Goal: Register for event/course

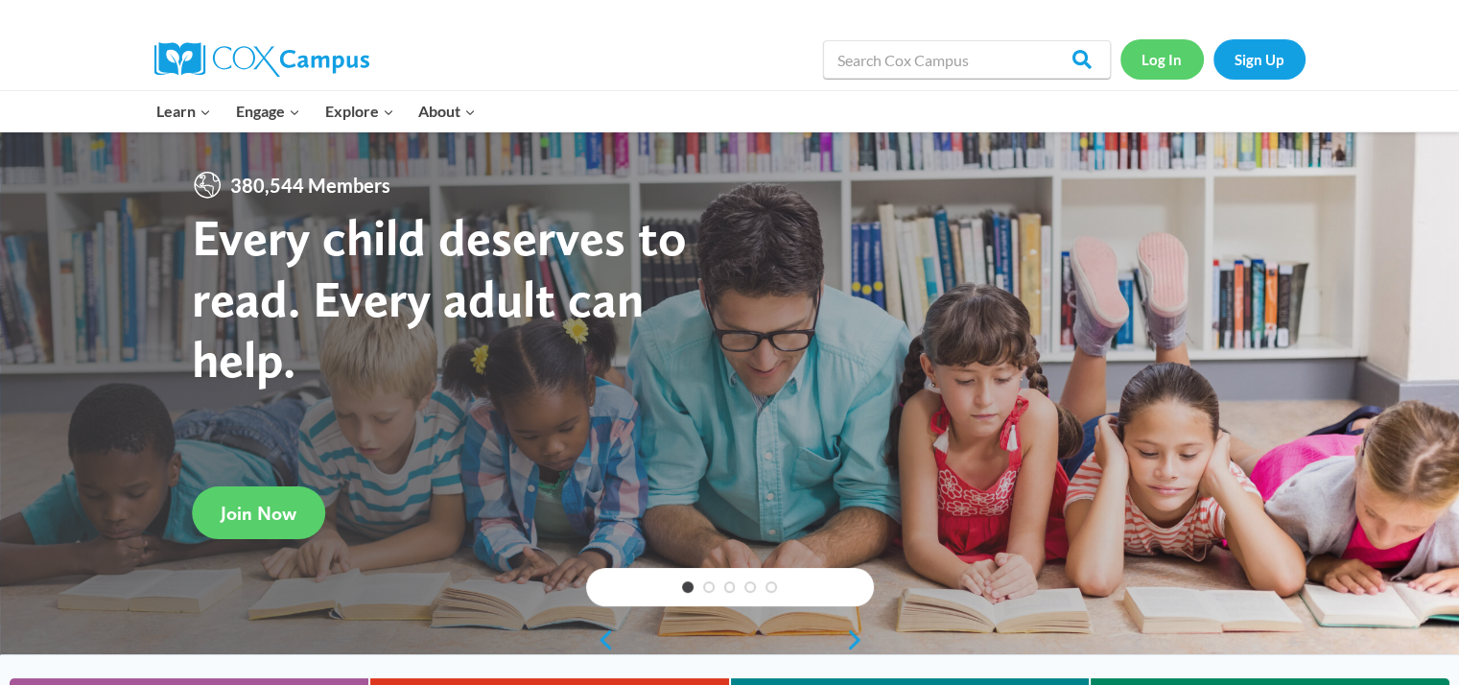
click at [1161, 55] on link "Log In" at bounding box center [1161, 58] width 83 height 39
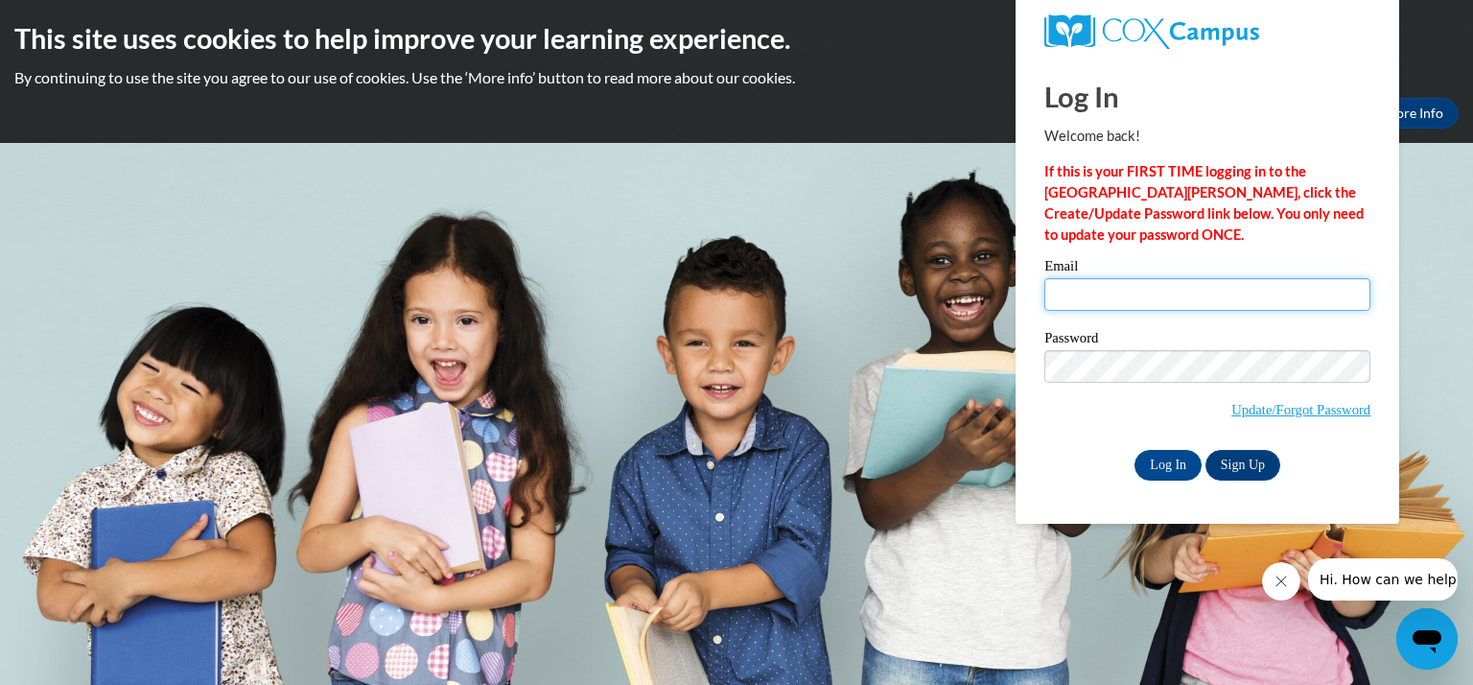
click at [1089, 295] on input "Email" at bounding box center [1207, 294] width 326 height 33
type input "[EMAIL_ADDRESS][DOMAIN_NAME]"
click at [1176, 463] on input "Log In" at bounding box center [1168, 465] width 67 height 31
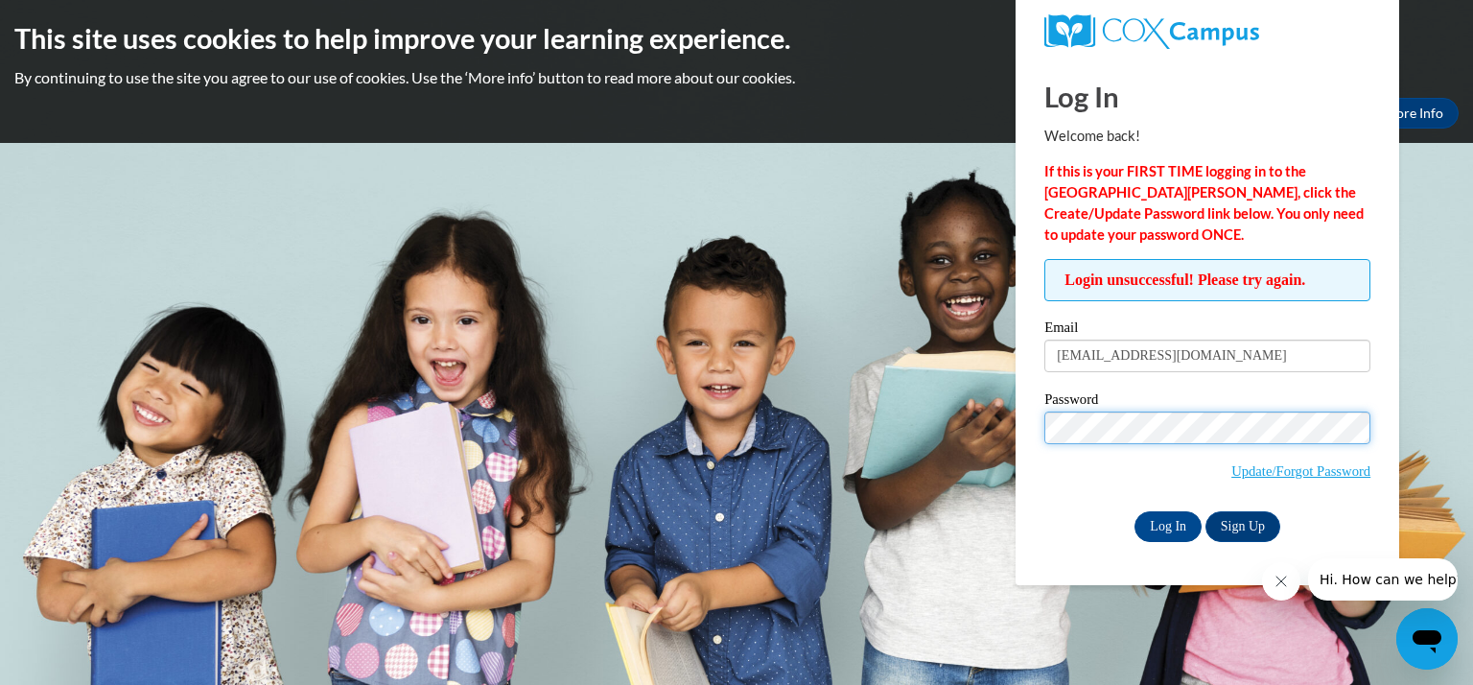
click at [1135, 511] on input "Log In" at bounding box center [1168, 526] width 67 height 31
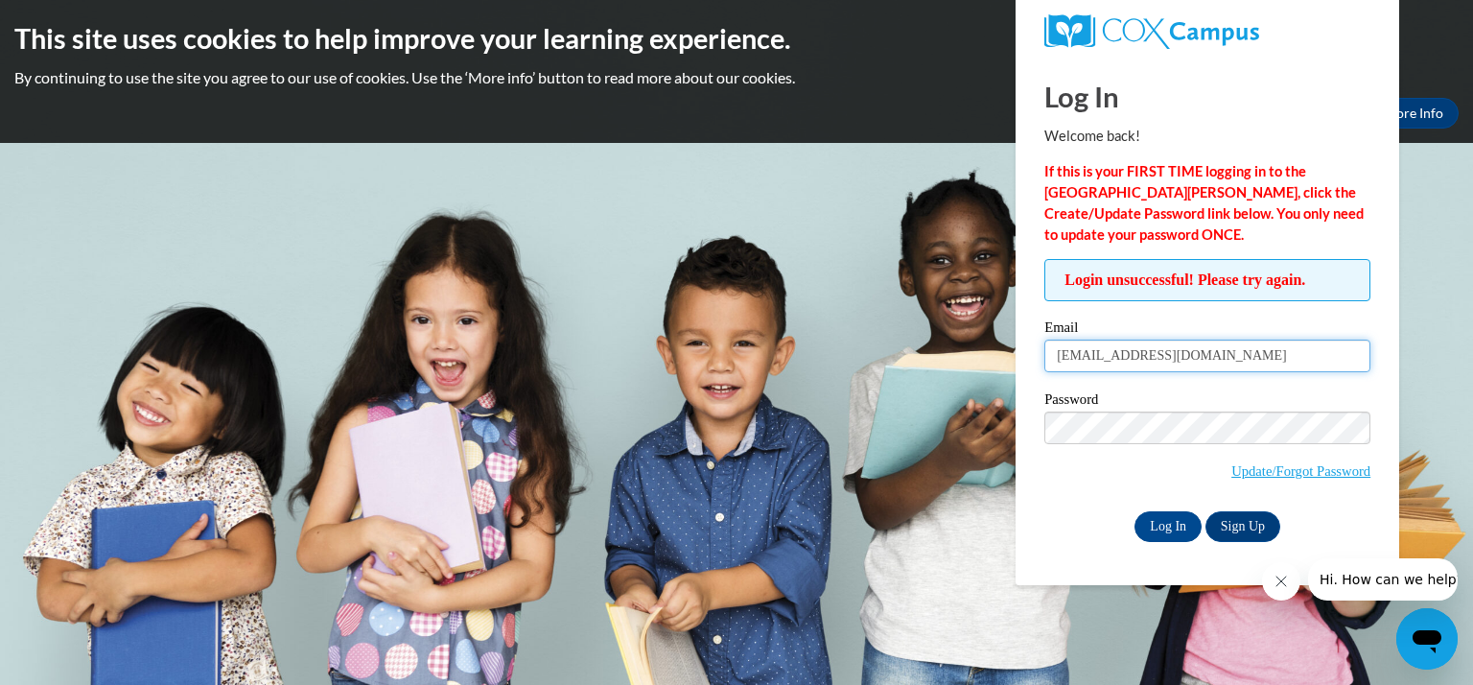
click at [1058, 354] on input "[EMAIL_ADDRESS][DOMAIN_NAME]" at bounding box center [1207, 356] width 326 height 33
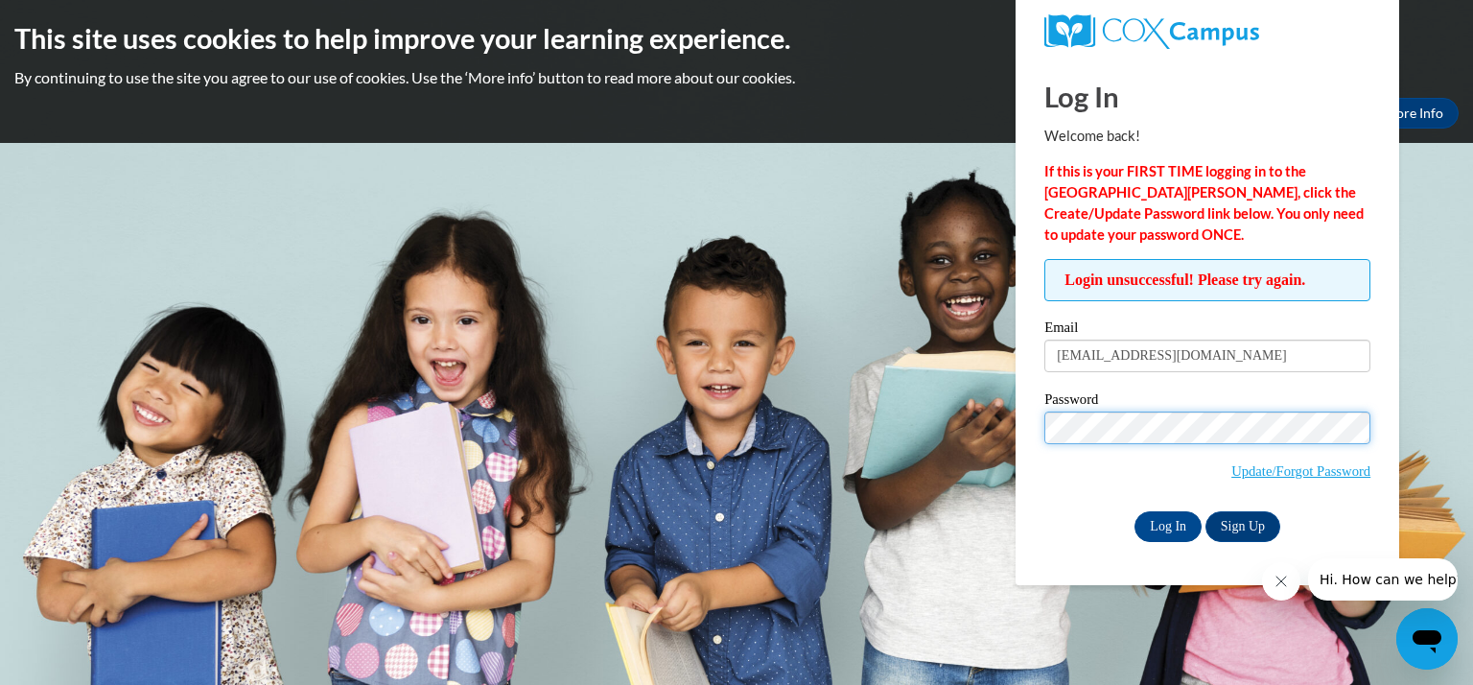
click at [1135, 511] on input "Log In" at bounding box center [1168, 526] width 67 height 31
click at [1271, 470] on link "Update/Forgot Password" at bounding box center [1301, 470] width 139 height 15
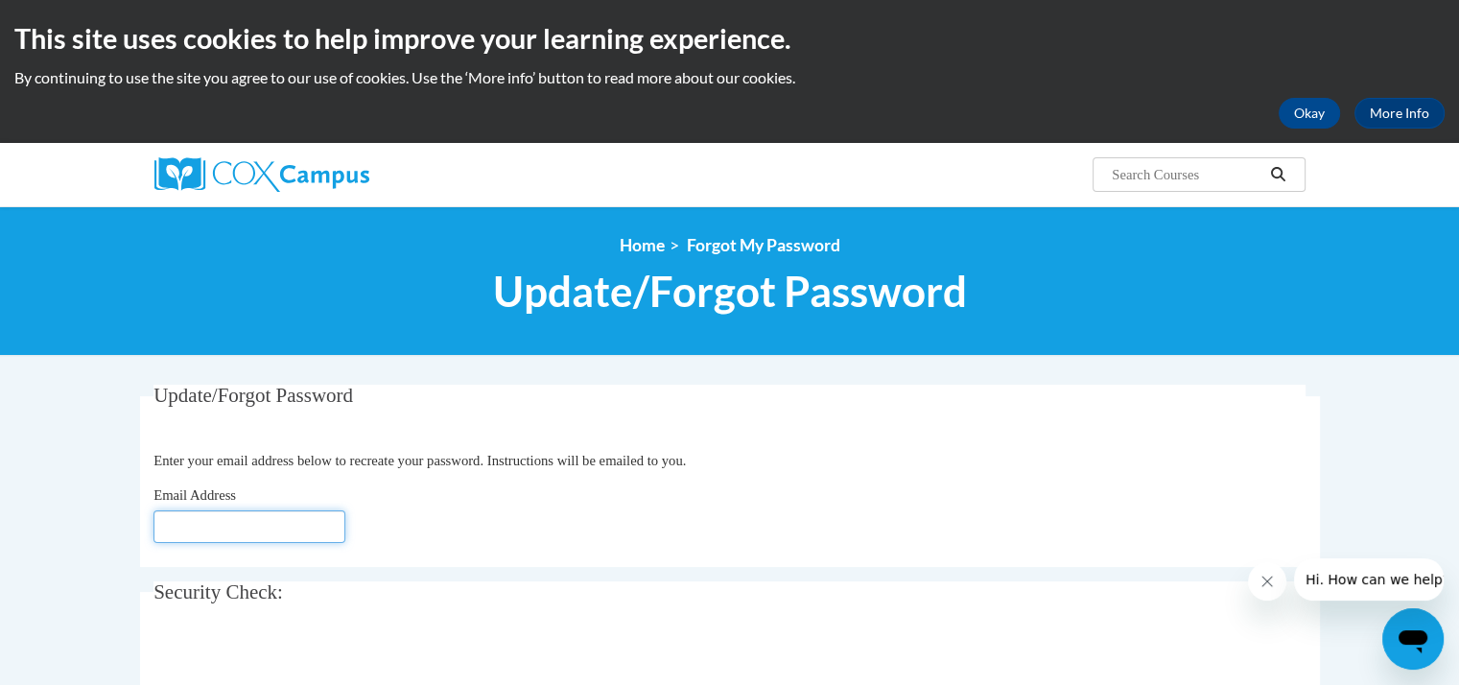
click at [331, 528] on input "Email Address" at bounding box center [249, 526] width 192 height 33
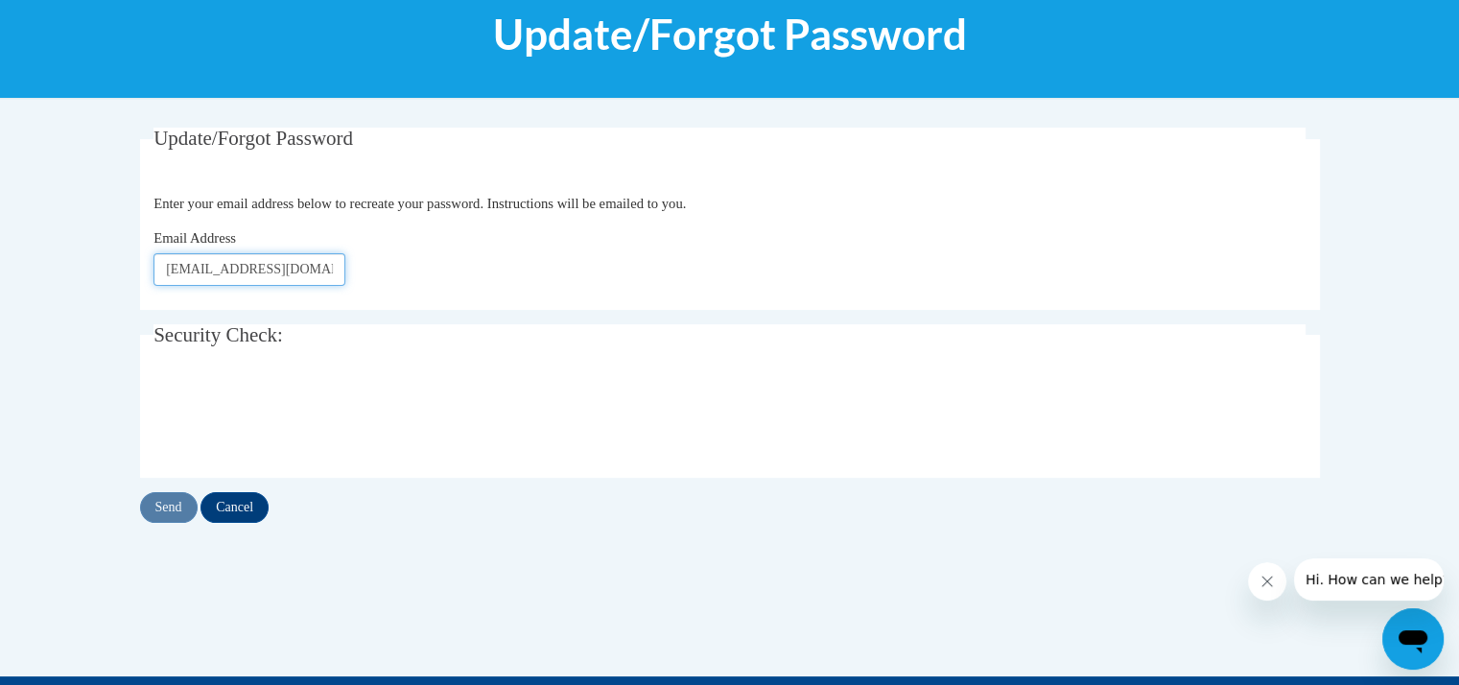
scroll to position [267, 0]
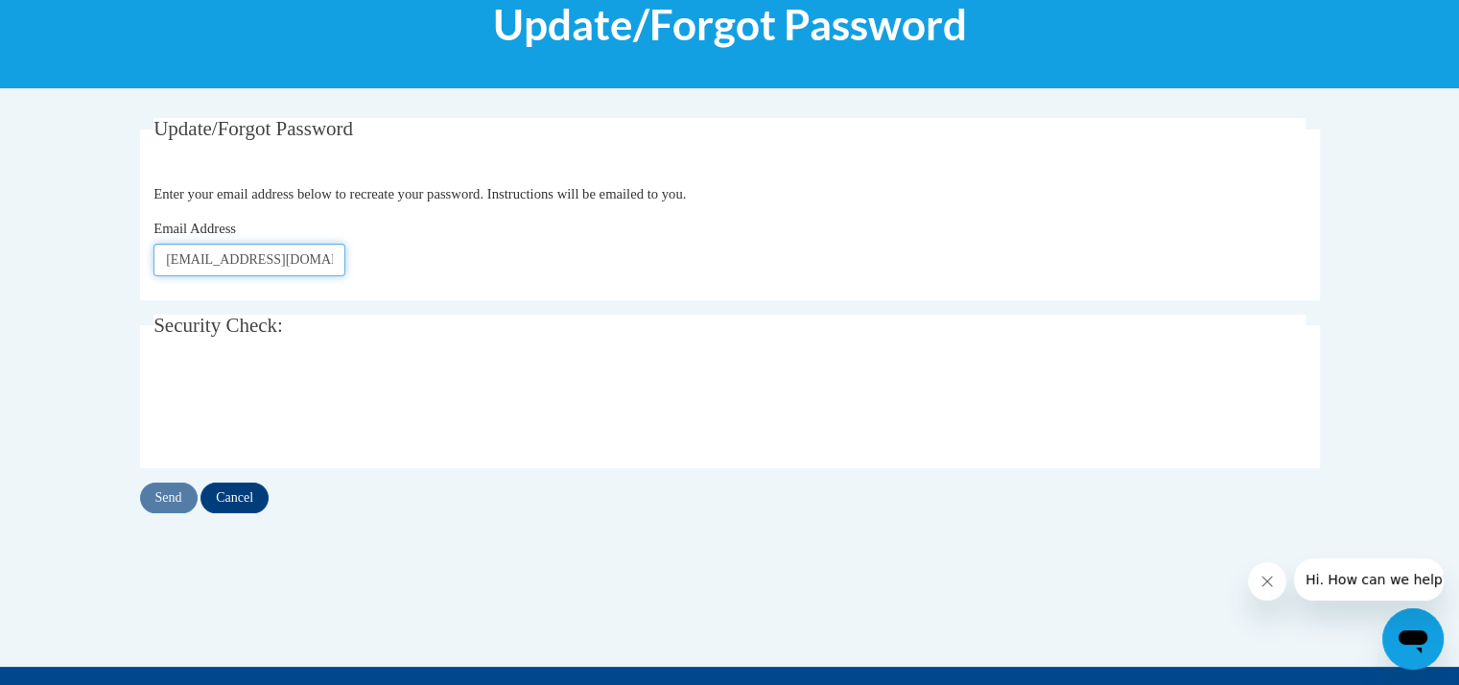
type input "[EMAIL_ADDRESS][DOMAIN_NAME]"
click at [171, 490] on input "Send" at bounding box center [169, 497] width 58 height 31
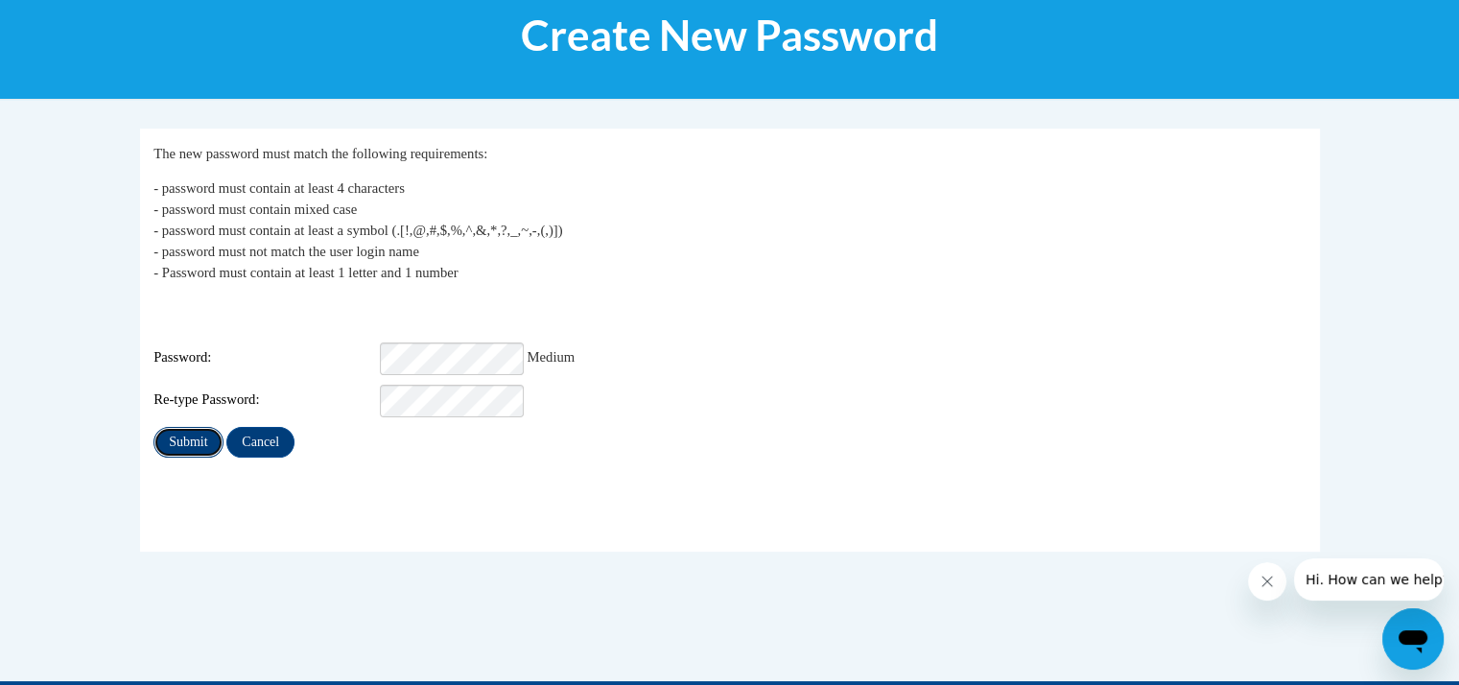
click at [199, 427] on input "Submit" at bounding box center [187, 442] width 69 height 31
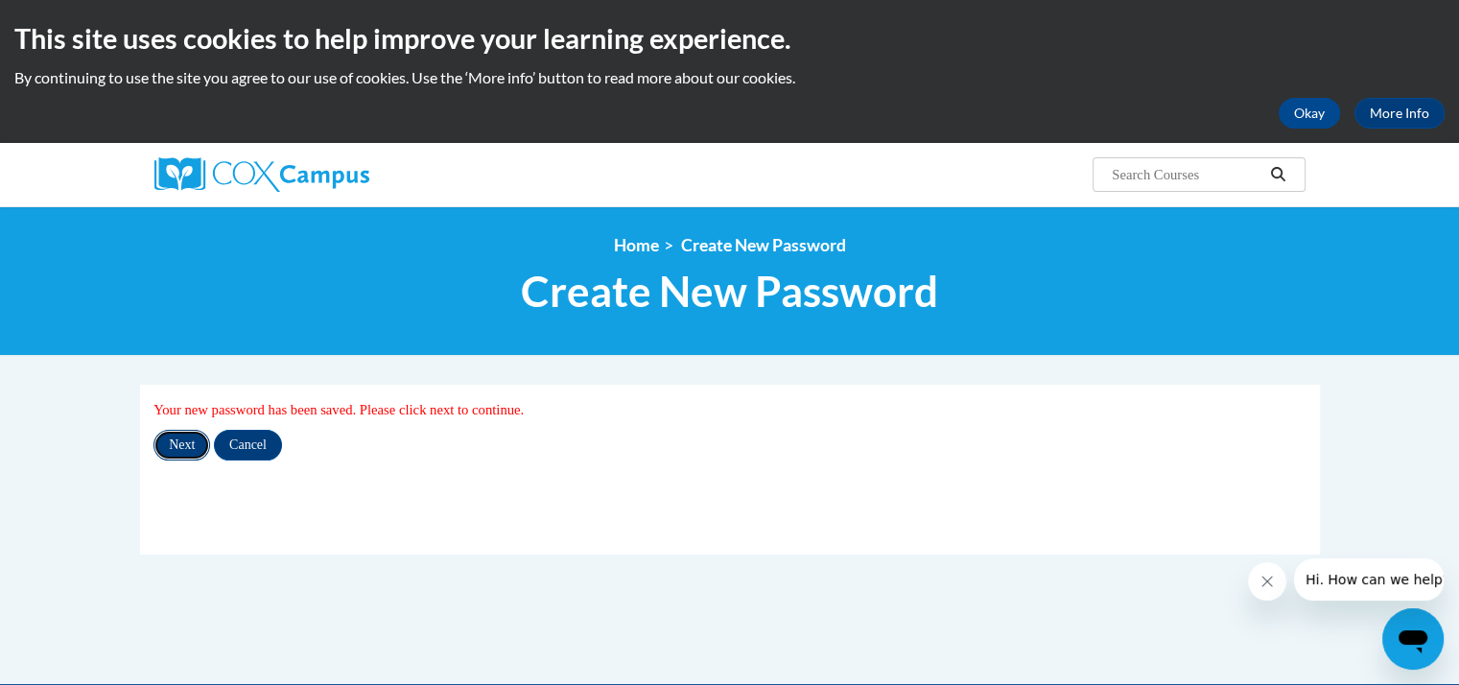
click at [184, 443] on input "Next" at bounding box center [181, 445] width 57 height 31
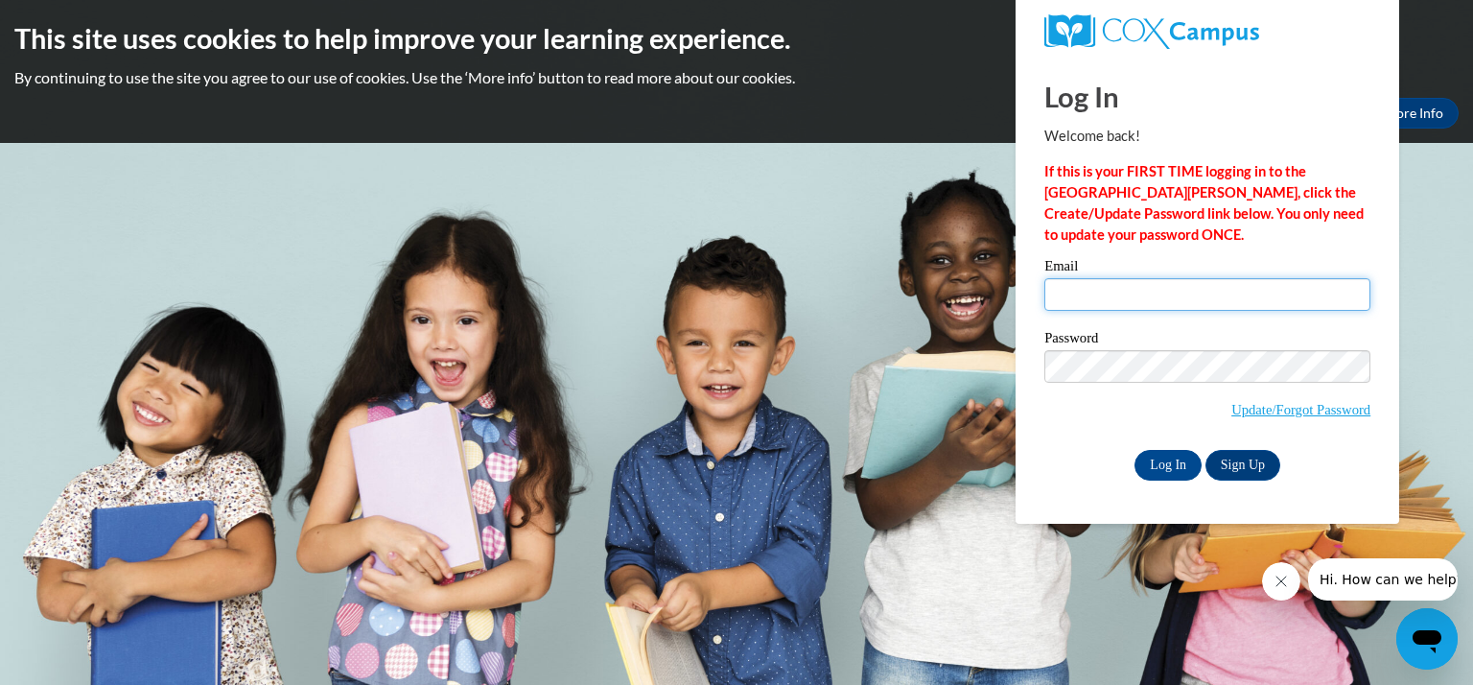
click at [1074, 306] on input "Email" at bounding box center [1207, 294] width 326 height 33
type input "[EMAIL_ADDRESS][DOMAIN_NAME]"
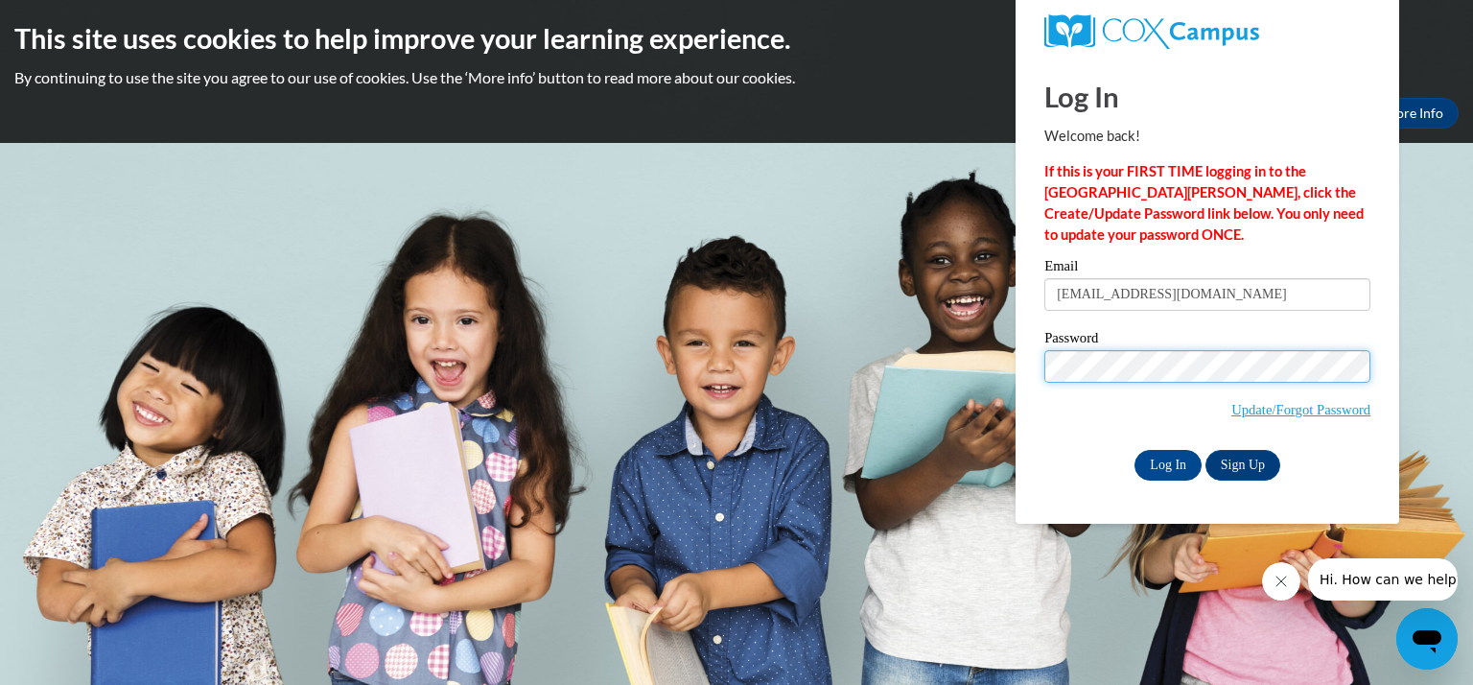
click at [1135, 450] on input "Log In" at bounding box center [1168, 465] width 67 height 31
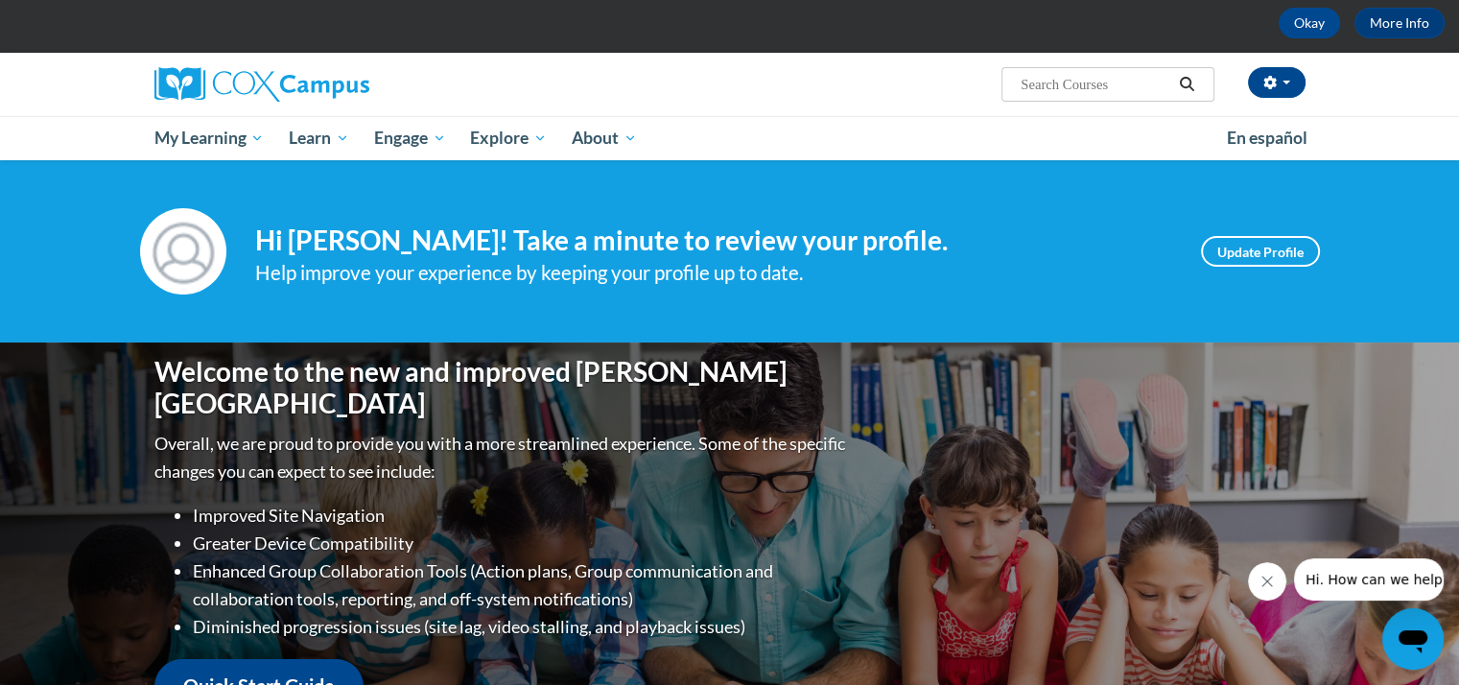
scroll to position [75, 0]
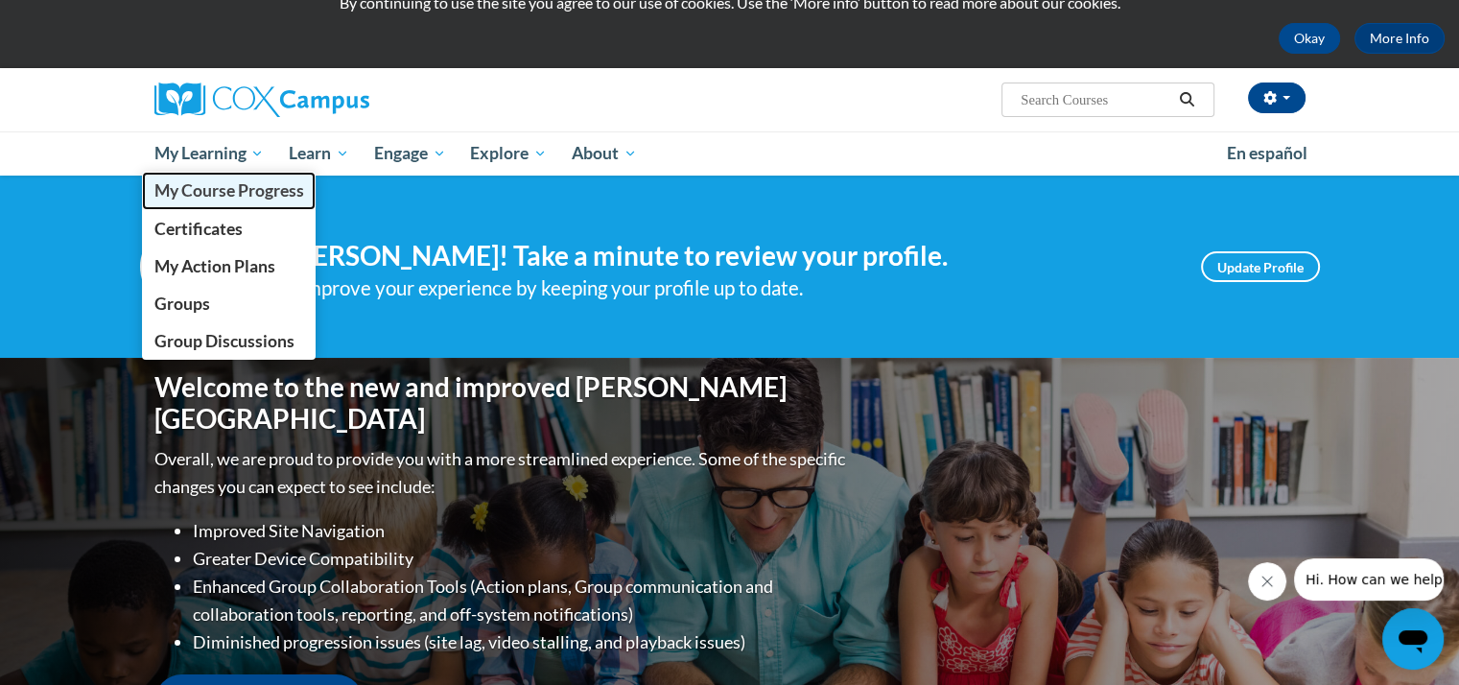
click at [208, 185] on span "My Course Progress" at bounding box center [228, 190] width 150 height 20
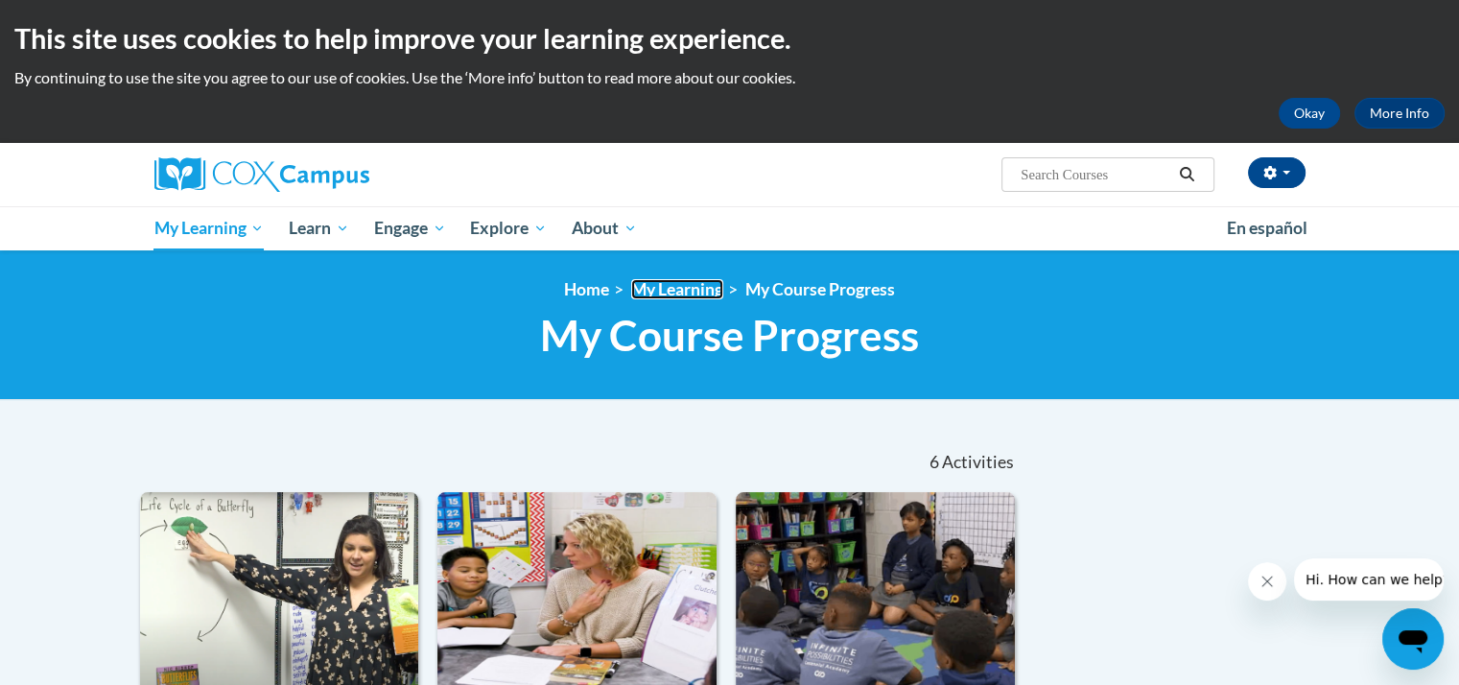
click at [667, 290] on link "My Learning" at bounding box center [677, 289] width 92 height 20
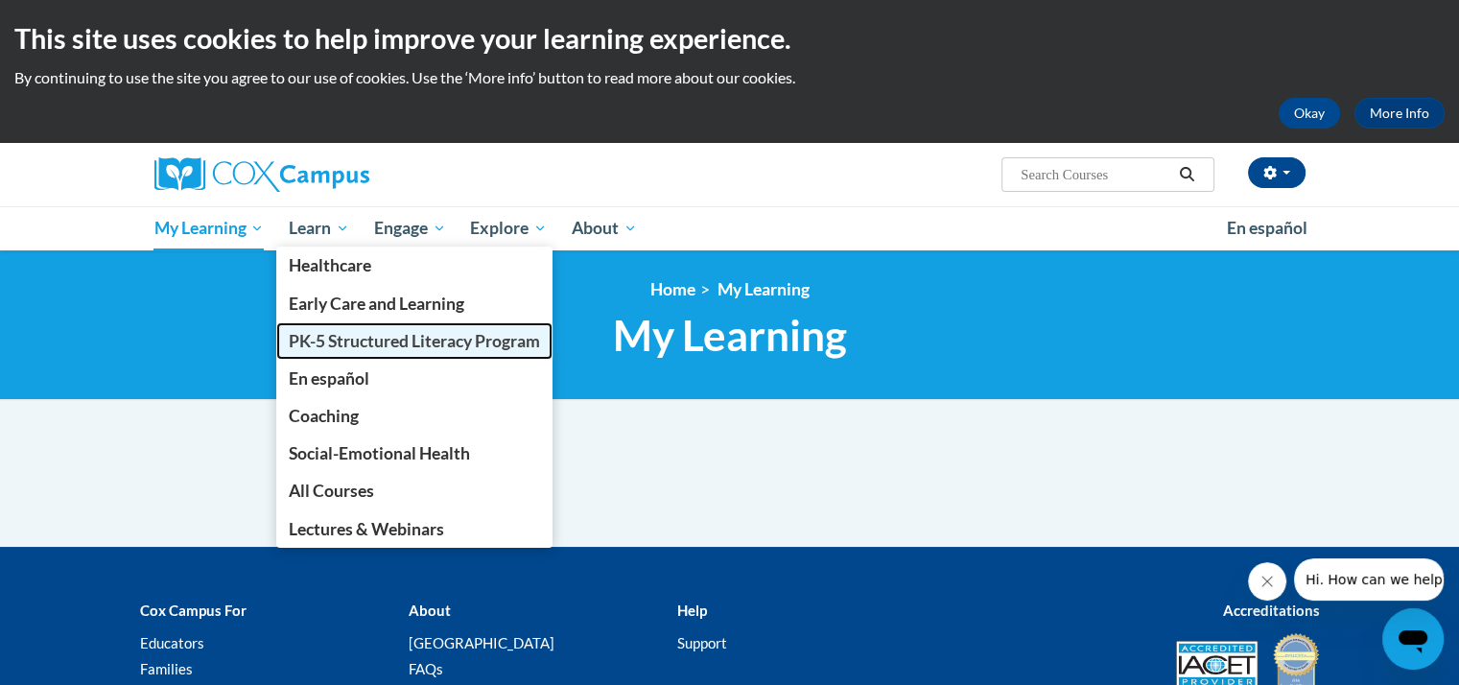
click at [337, 334] on span "PK-5 Structured Literacy Program" at bounding box center [414, 341] width 251 height 20
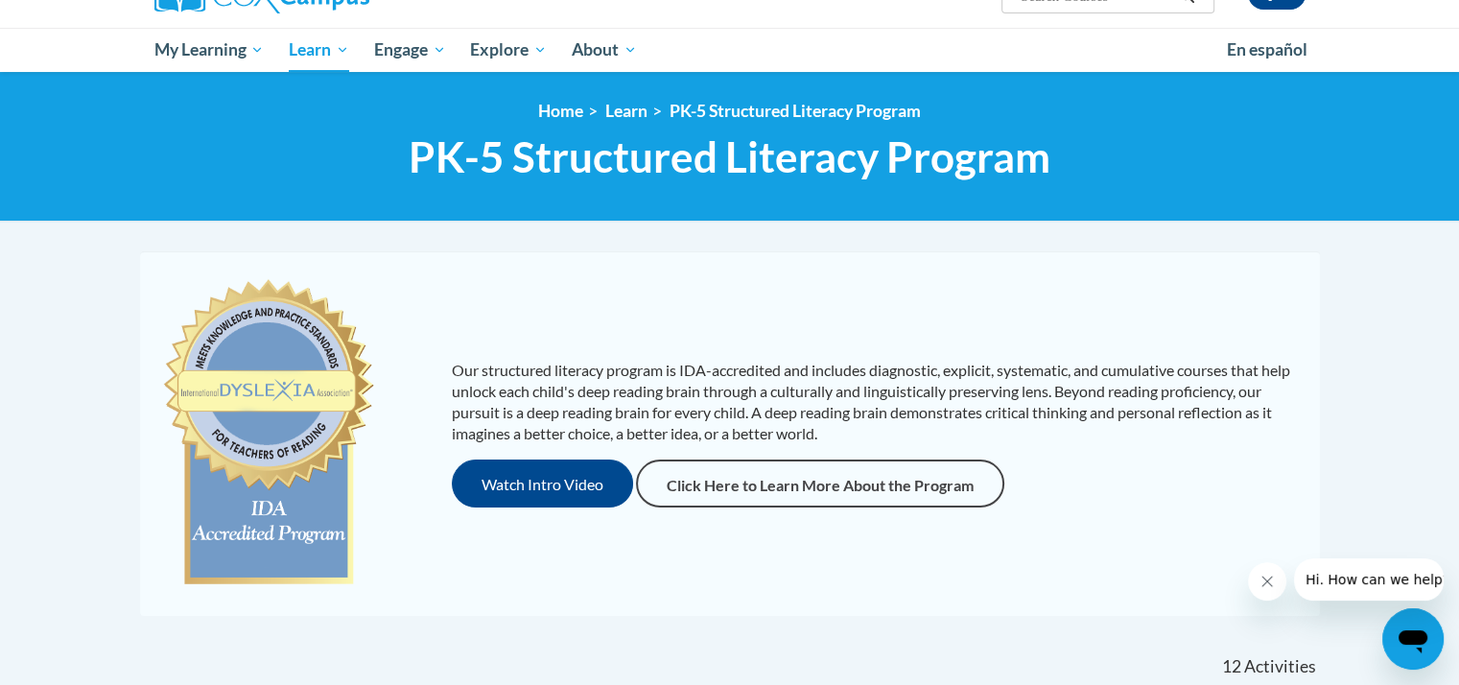
scroll to position [176, 0]
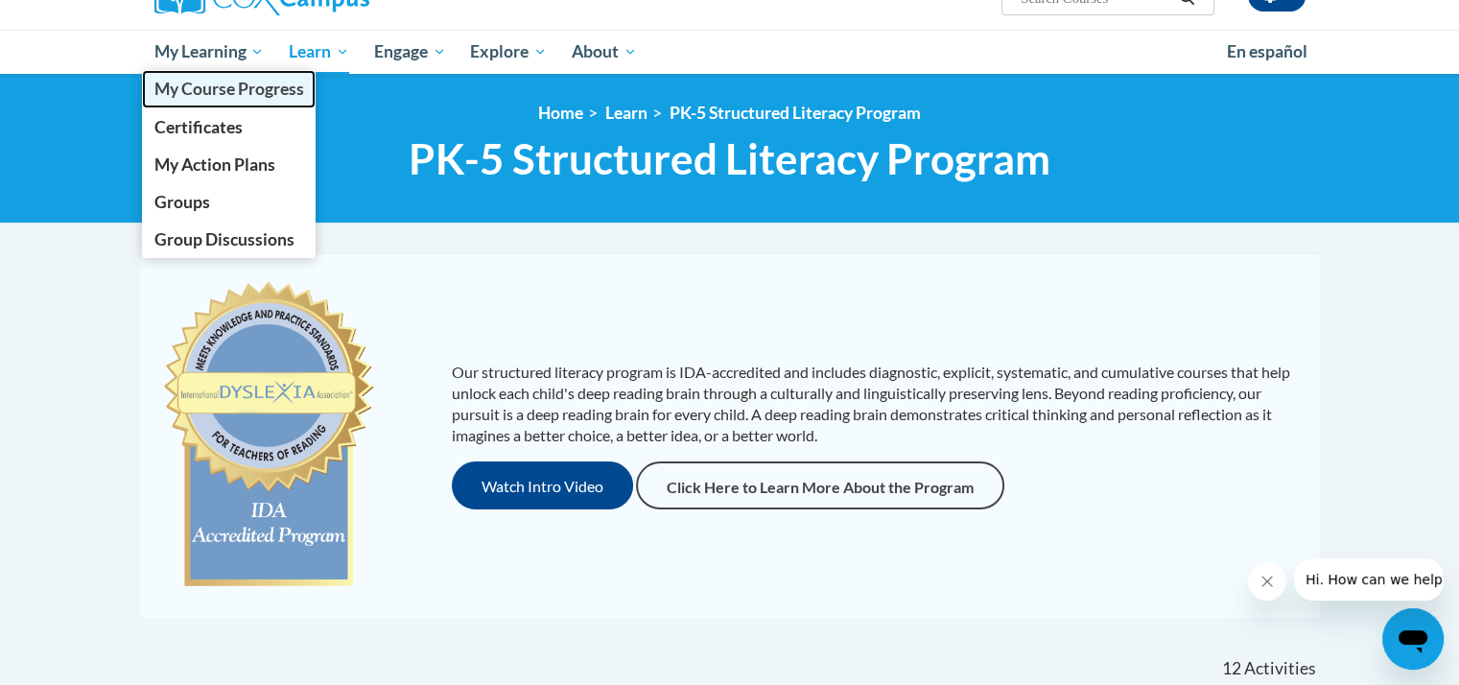
click at [222, 90] on span "My Course Progress" at bounding box center [228, 89] width 150 height 20
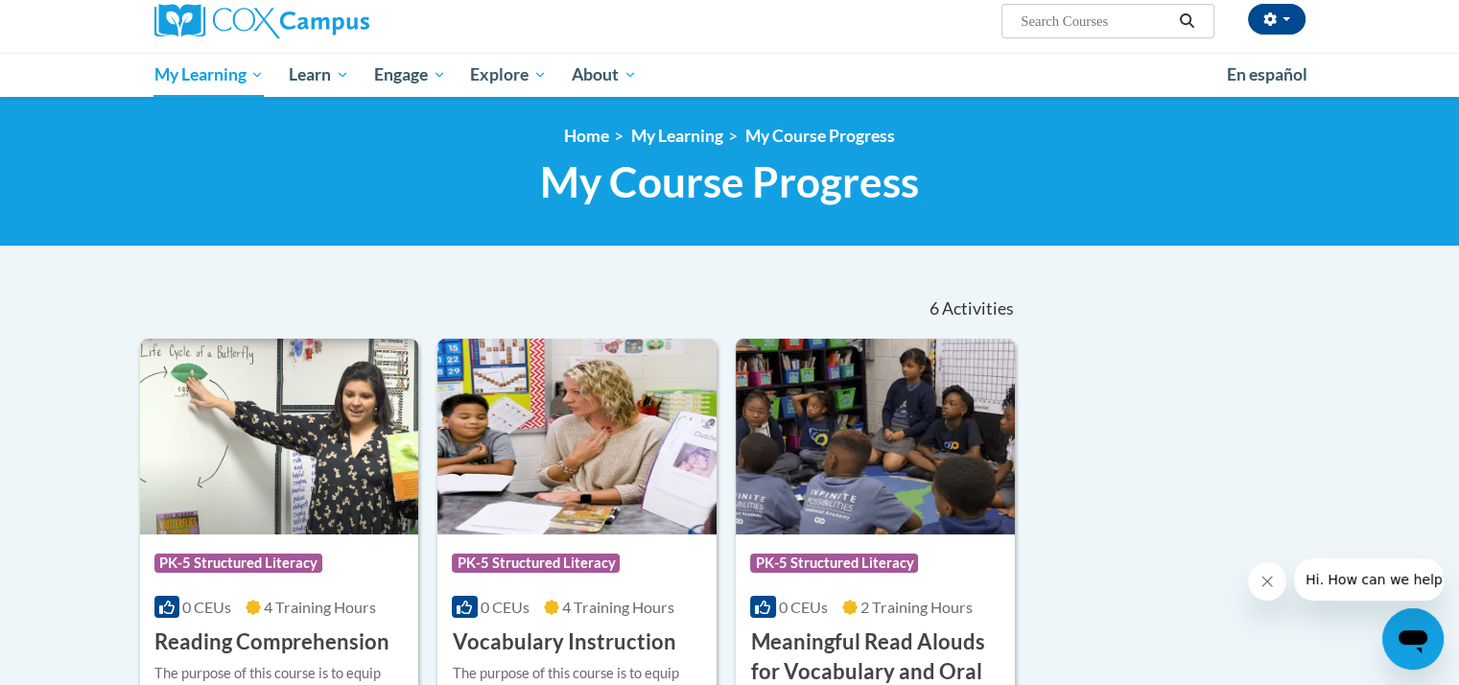
scroll to position [153, 0]
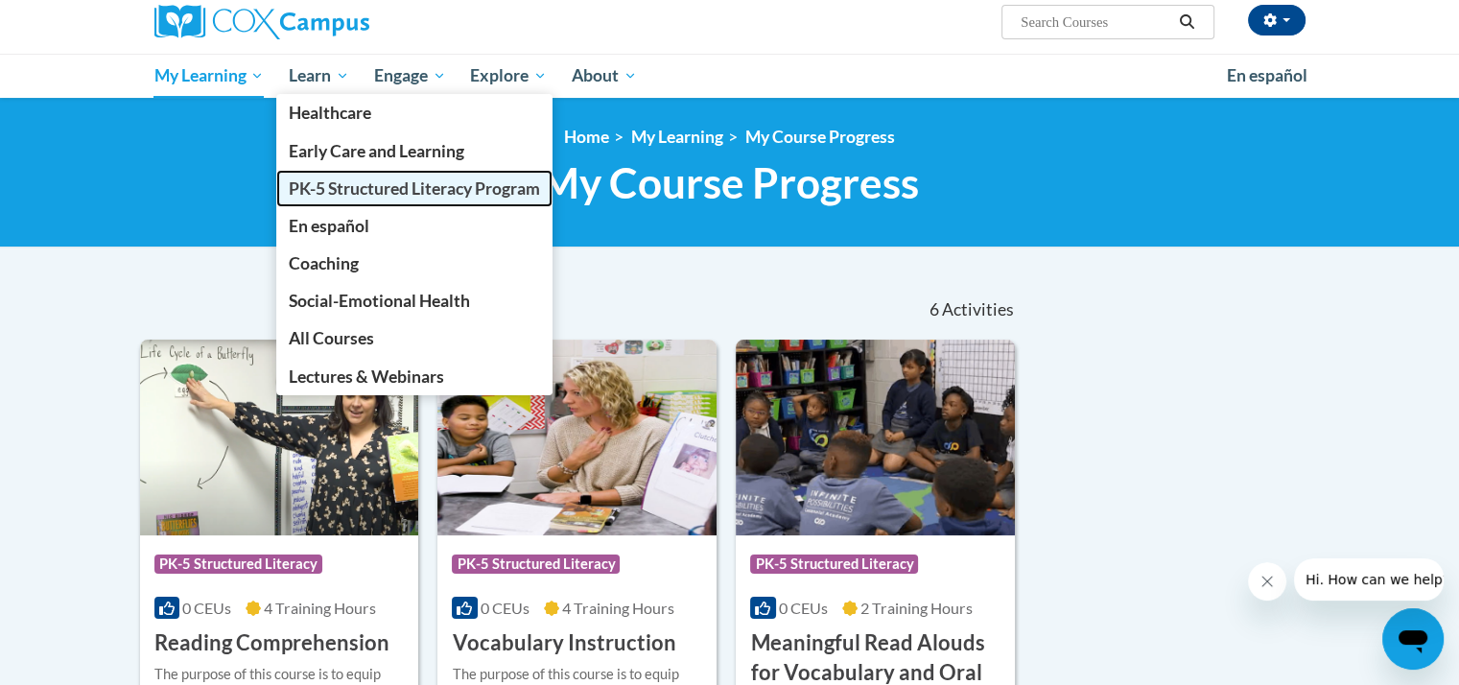
click at [322, 187] on span "PK-5 Structured Literacy Program" at bounding box center [414, 188] width 251 height 20
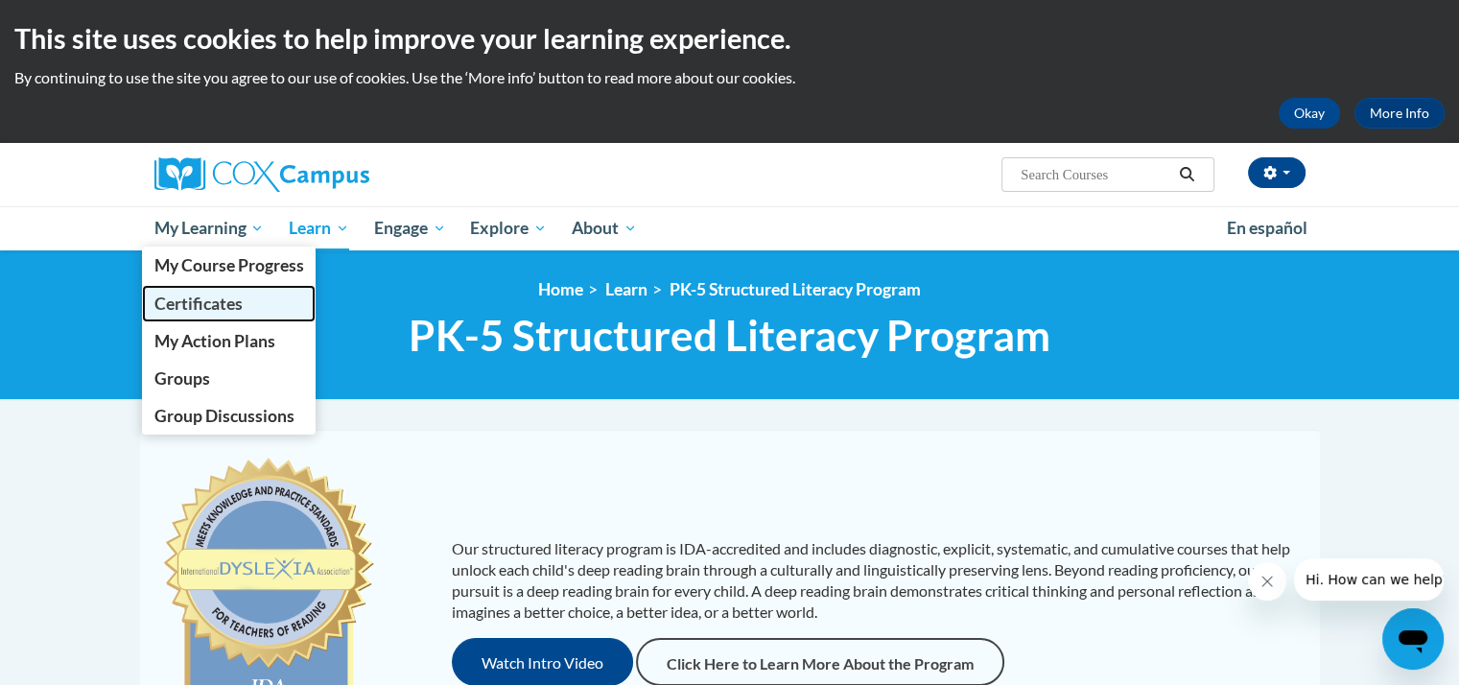
click at [202, 300] on span "Certificates" at bounding box center [197, 303] width 88 height 20
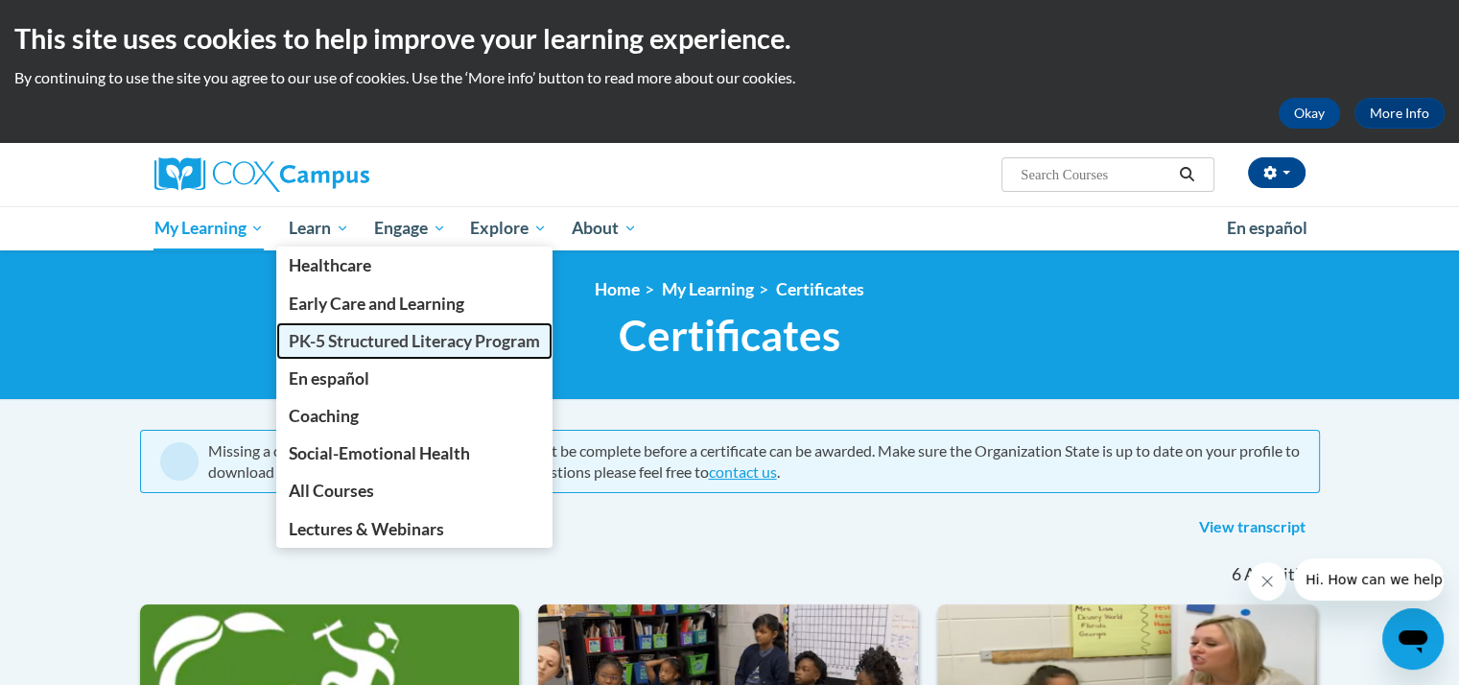
click at [311, 338] on span "PK-5 Structured Literacy Program" at bounding box center [414, 341] width 251 height 20
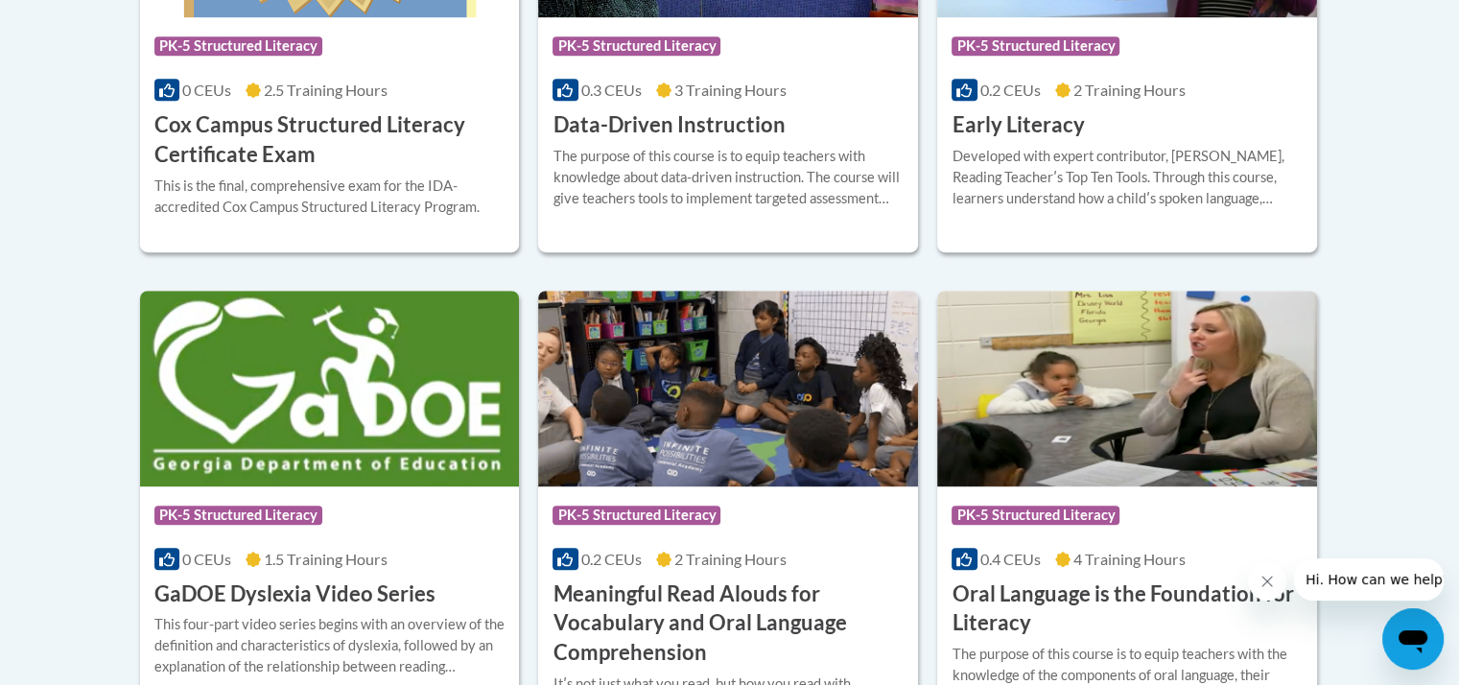
scroll to position [1052, 0]
click at [681, 122] on h3 "Data-Driven Instruction" at bounding box center [668, 126] width 232 height 30
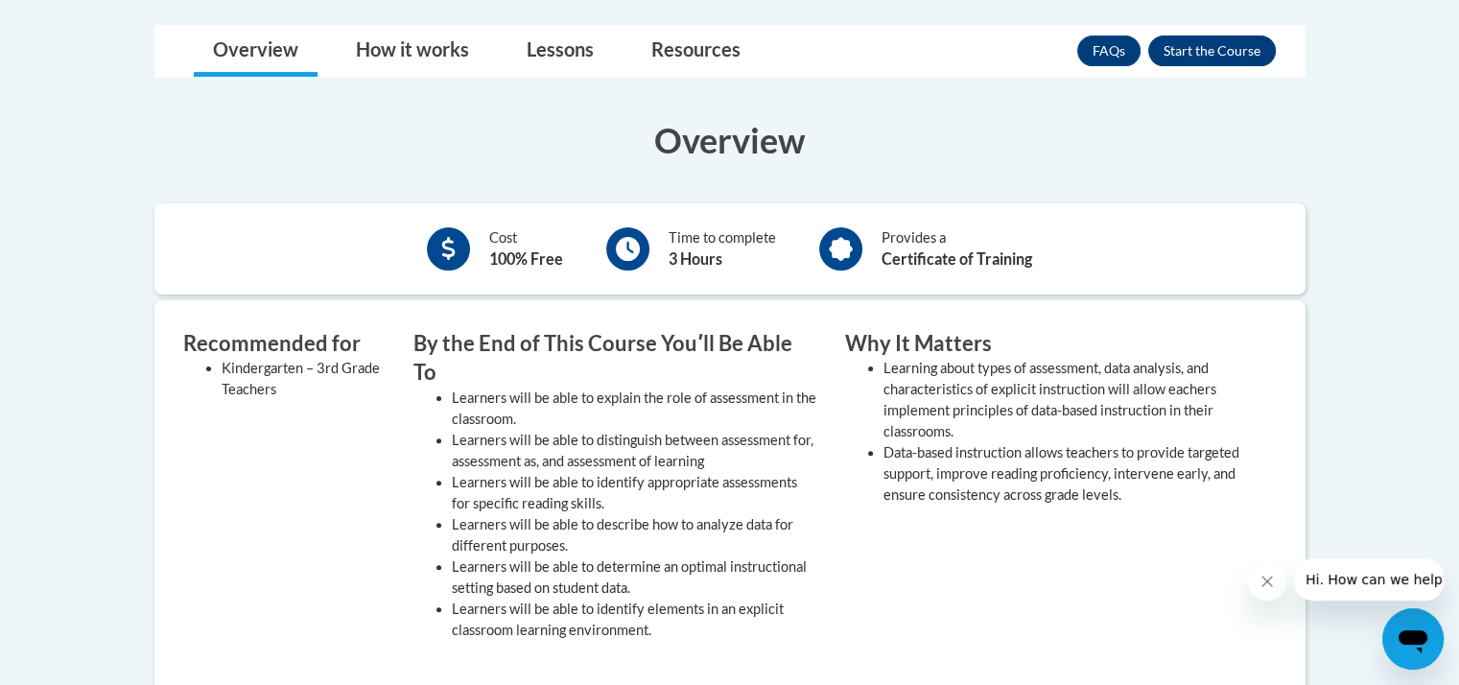
scroll to position [509, 0]
click at [1199, 41] on button "Enroll" at bounding box center [1212, 50] width 128 height 31
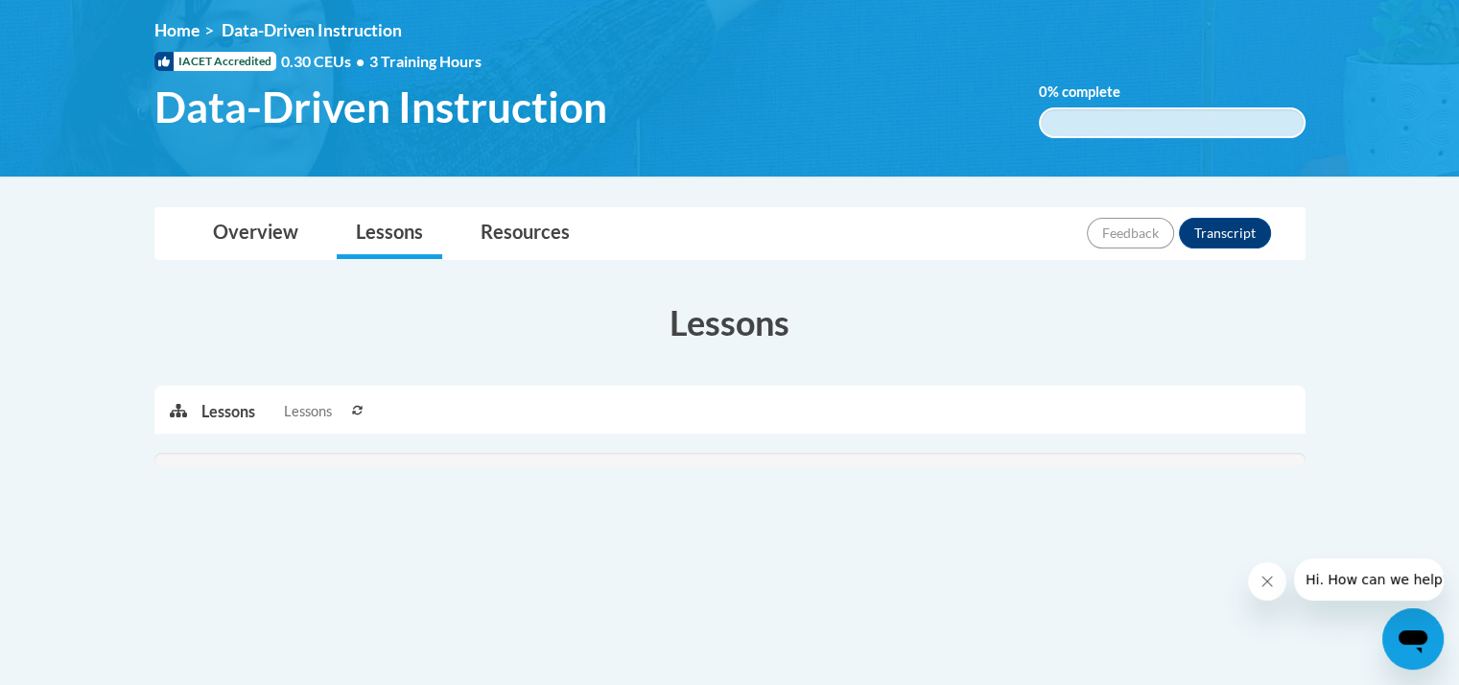
scroll to position [267, 0]
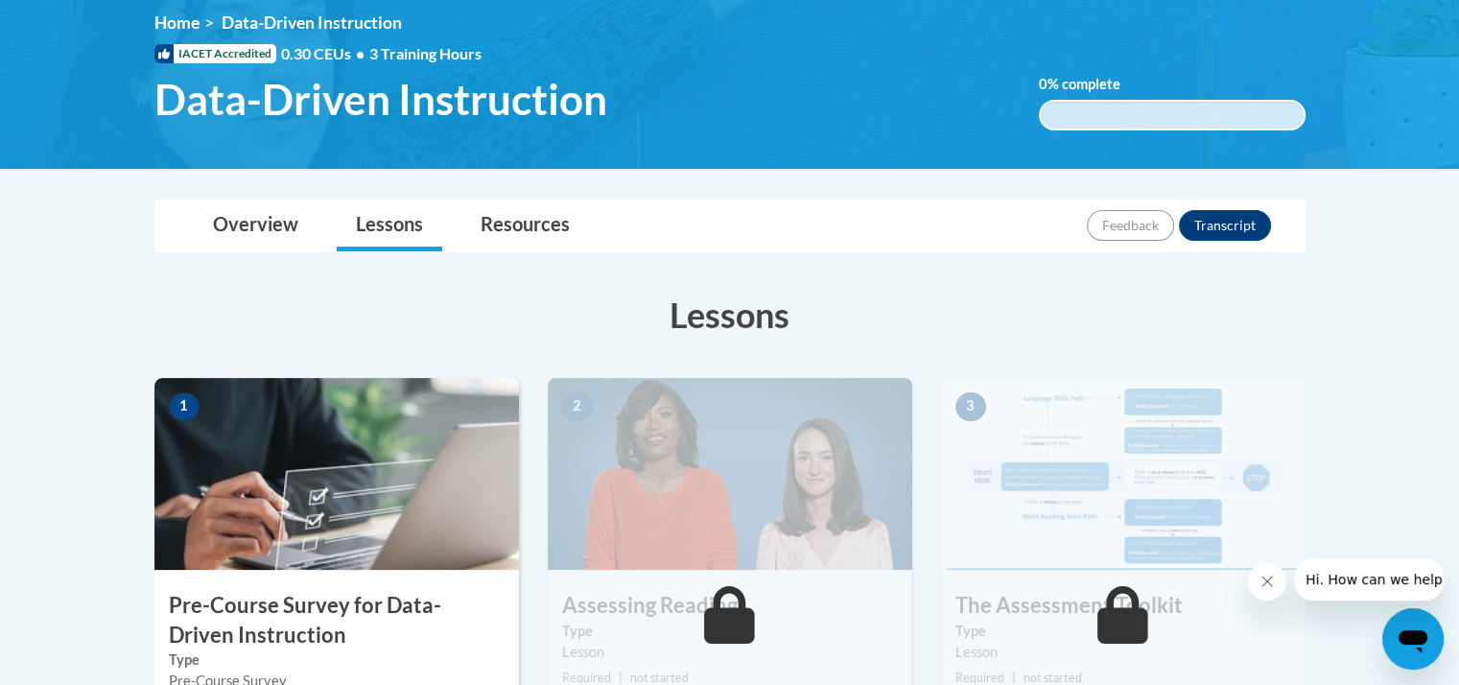
click at [1109, 328] on h3 "Lessons" at bounding box center [729, 315] width 1151 height 48
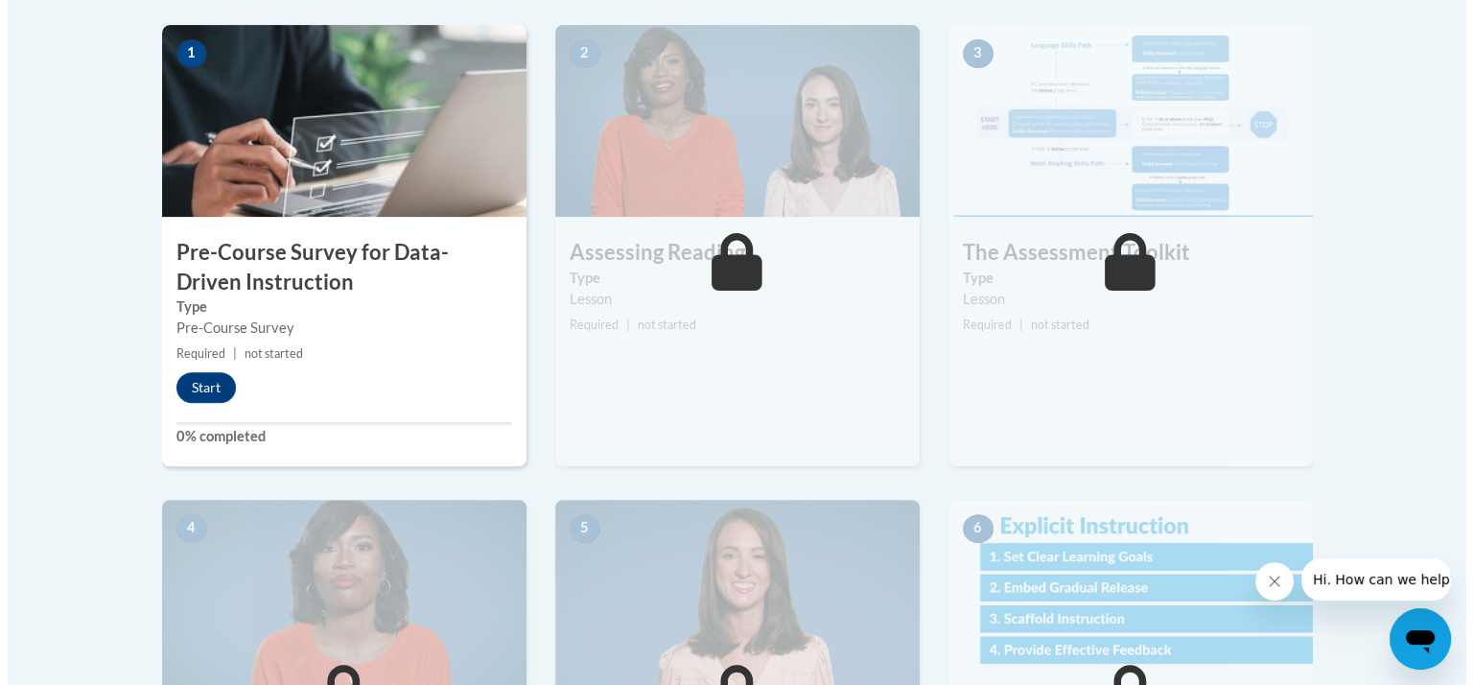
scroll to position [618, 0]
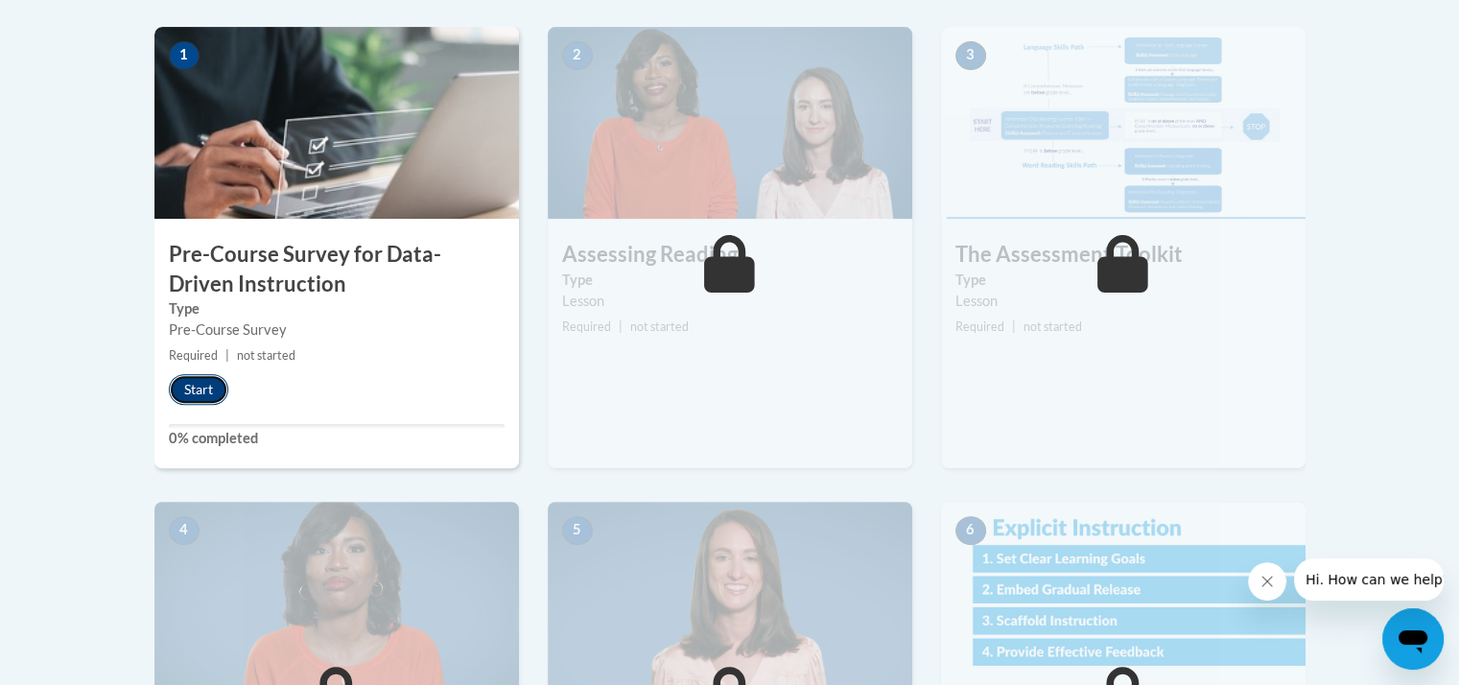
click at [206, 386] on button "Start" at bounding box center [198, 389] width 59 height 31
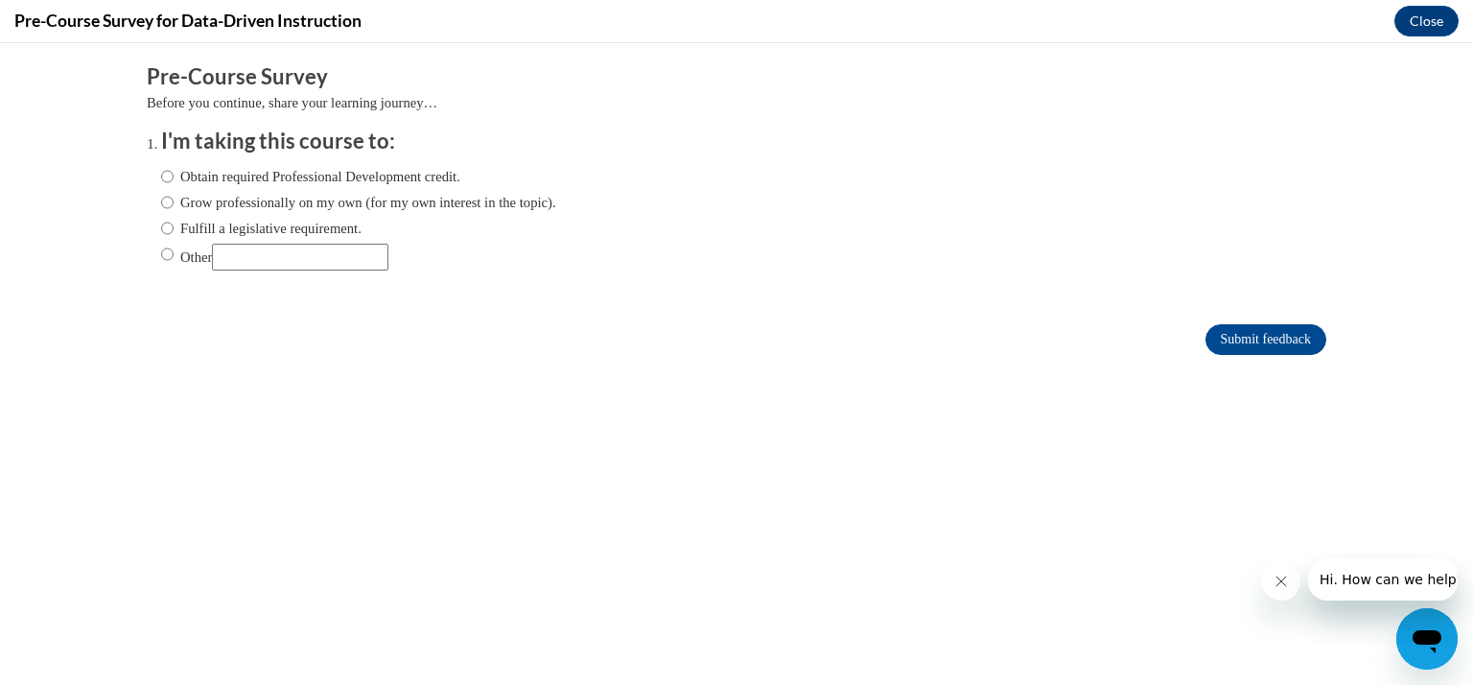
scroll to position [0, 0]
click at [161, 225] on input "Fulfill a legislative requirement." at bounding box center [167, 228] width 12 height 21
radio input "true"
click at [1245, 331] on input "Submit feedback" at bounding box center [1266, 339] width 121 height 31
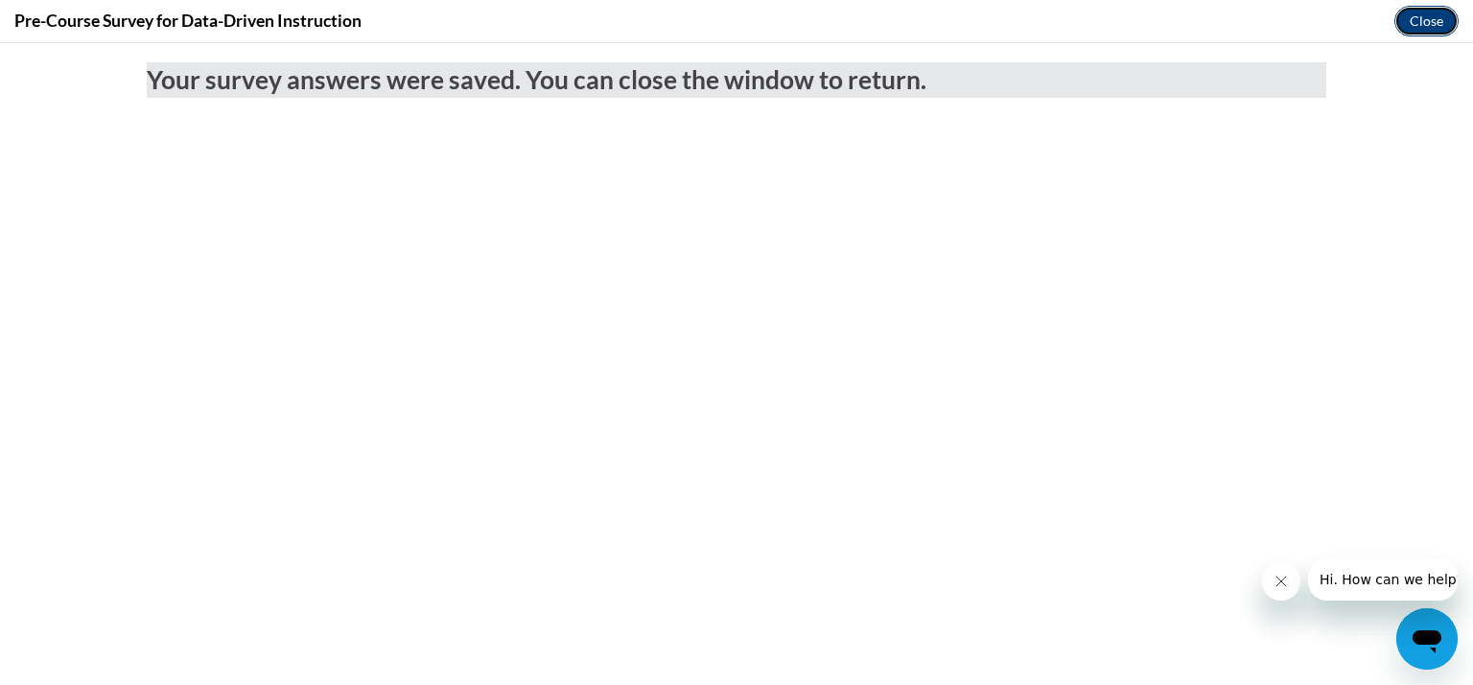
click at [1432, 19] on button "Close" at bounding box center [1427, 21] width 64 height 31
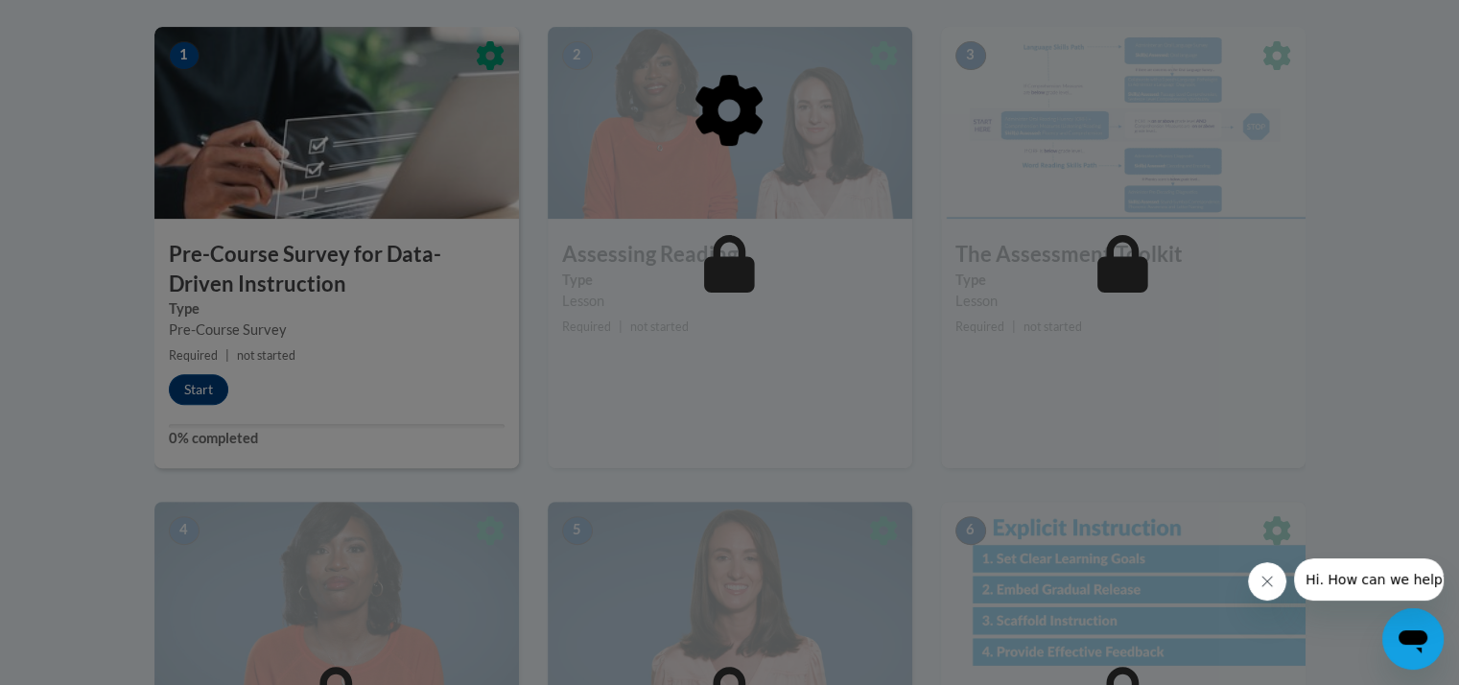
click at [199, 381] on div at bounding box center [729, 209] width 1151 height 364
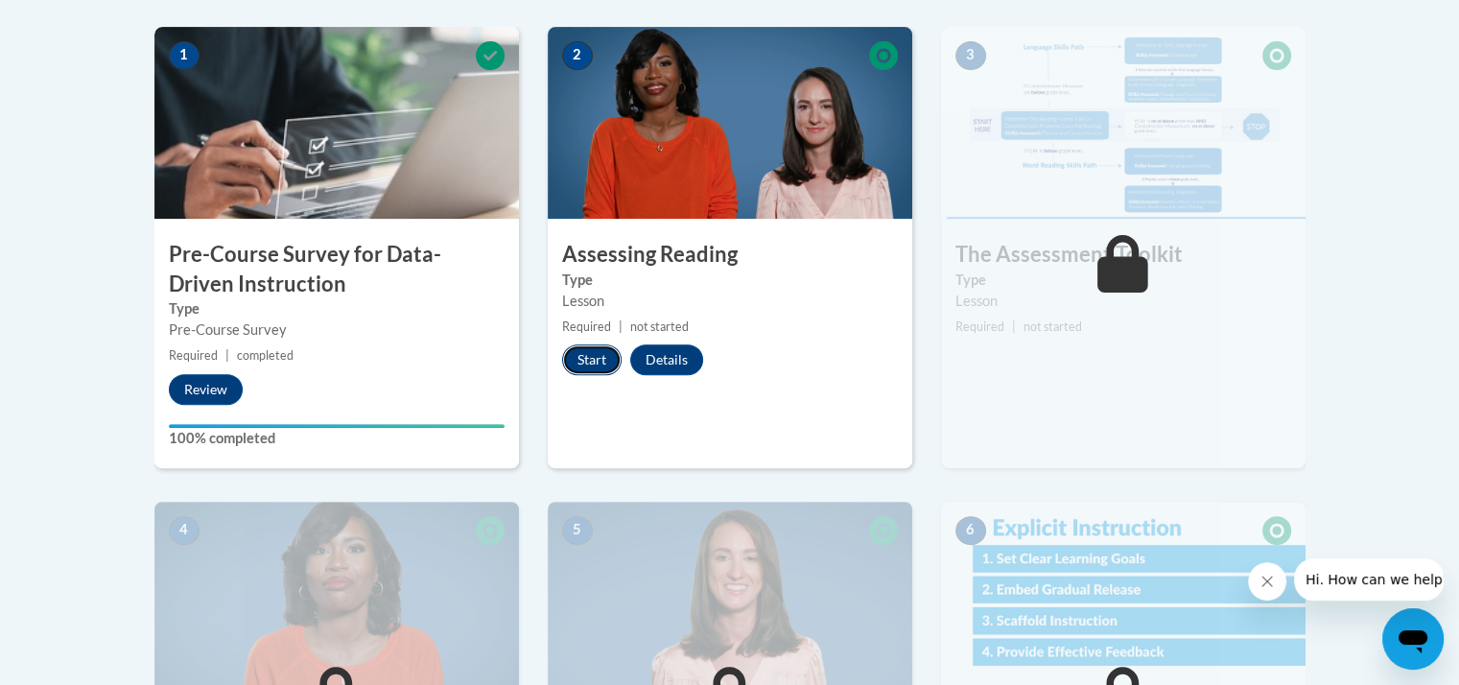
click at [580, 348] on button "Start" at bounding box center [591, 359] width 59 height 31
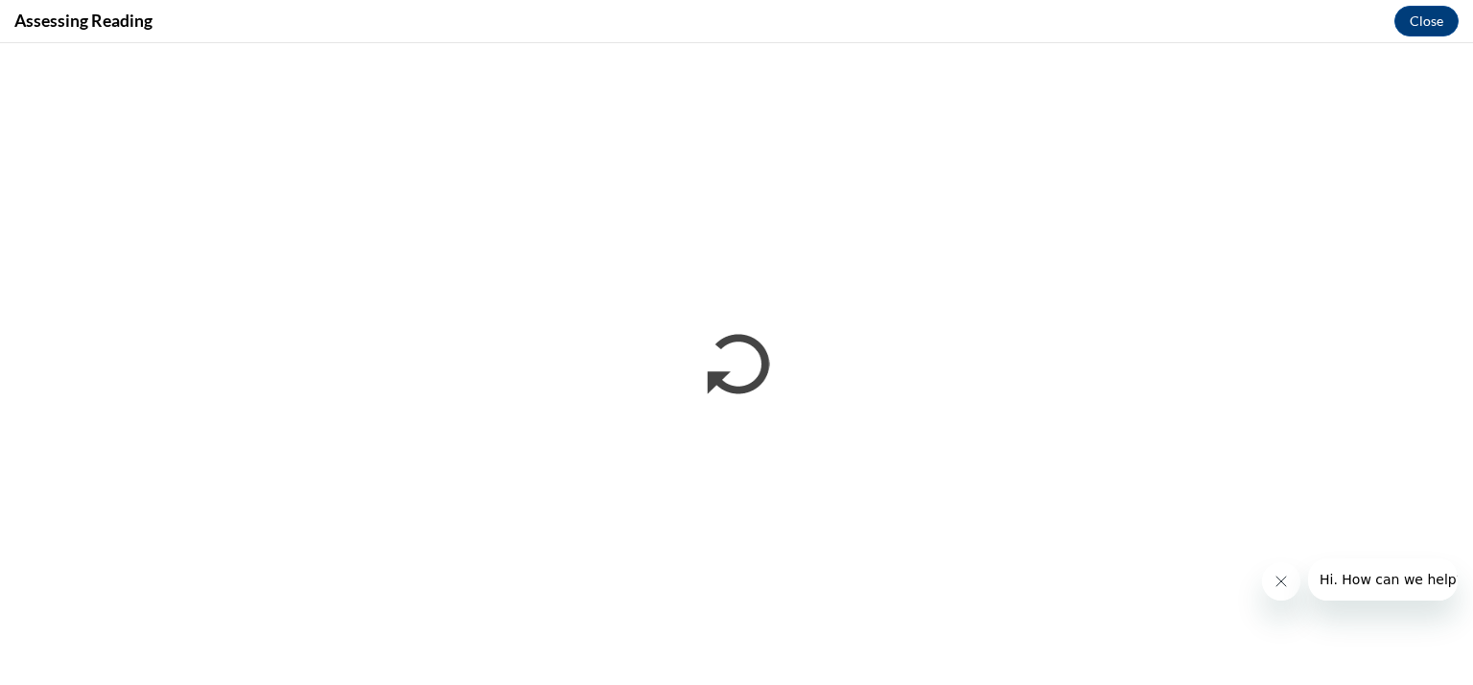
click at [1281, 585] on icon "Close message from company" at bounding box center [1280, 581] width 15 height 15
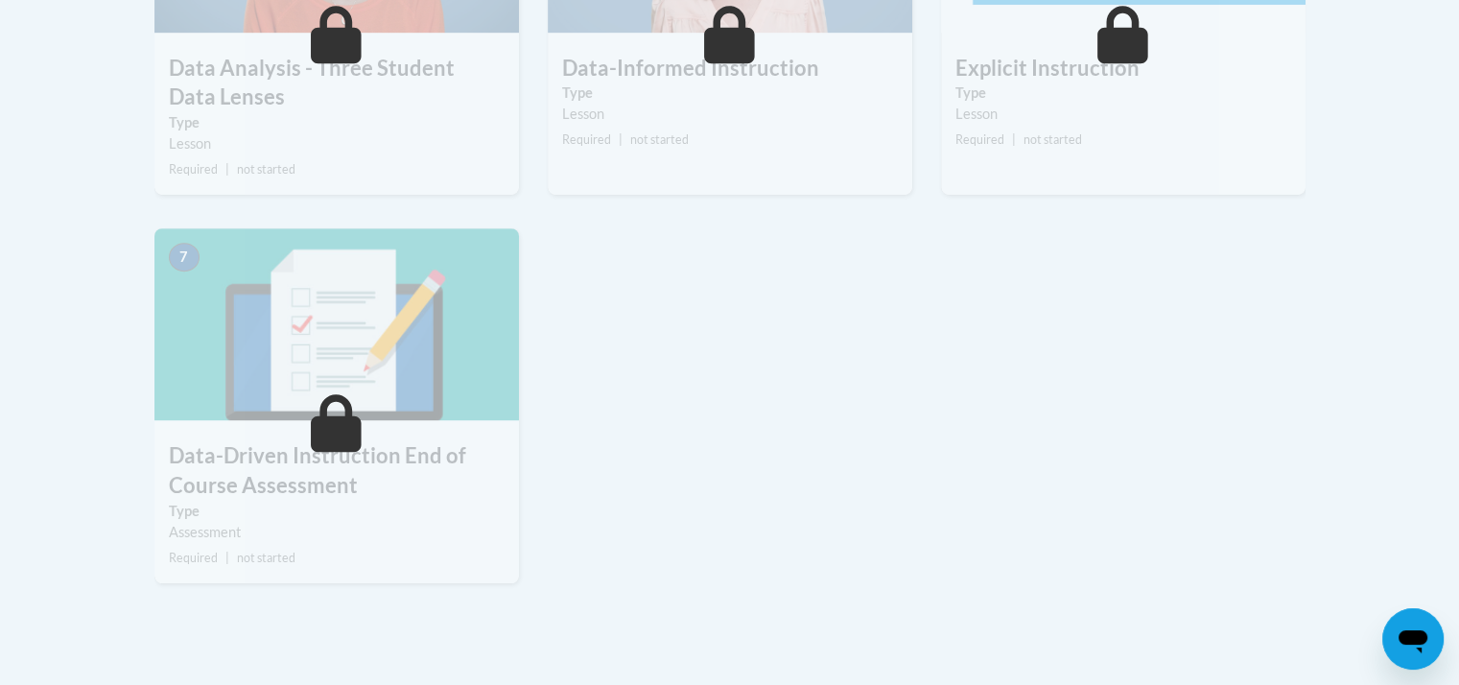
scroll to position [1280, 0]
